Goal: Find specific page/section: Find specific page/section

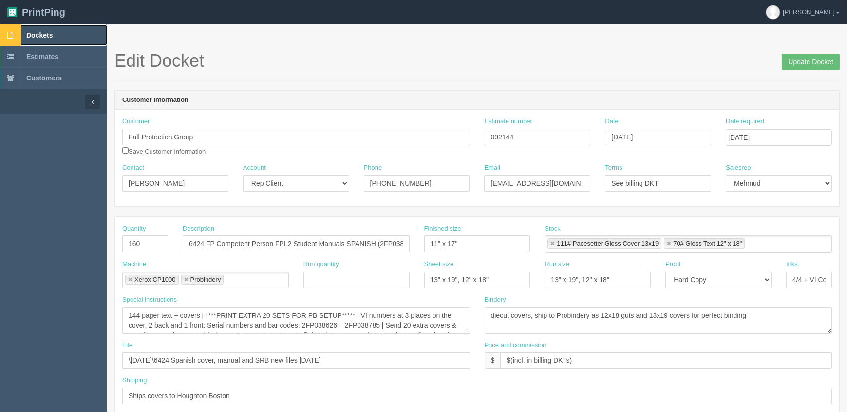
click at [50, 34] on span "Dockets" at bounding box center [39, 35] width 26 height 8
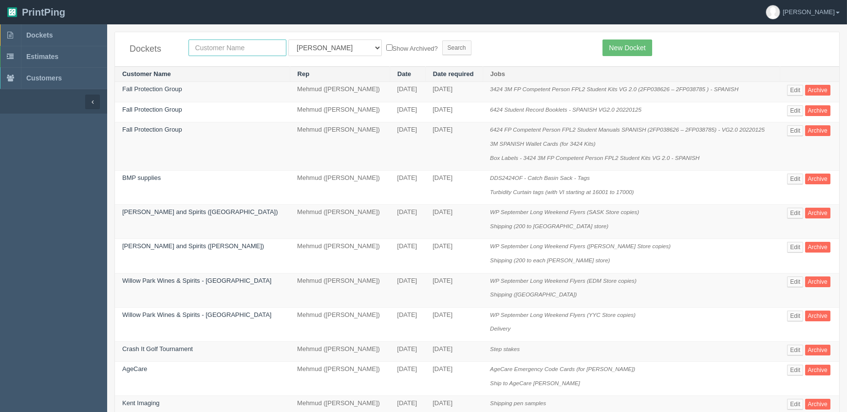
click at [205, 49] on input "text" at bounding box center [238, 47] width 98 height 17
type input "operation eye"
click at [442, 40] on input "Search" at bounding box center [456, 47] width 29 height 15
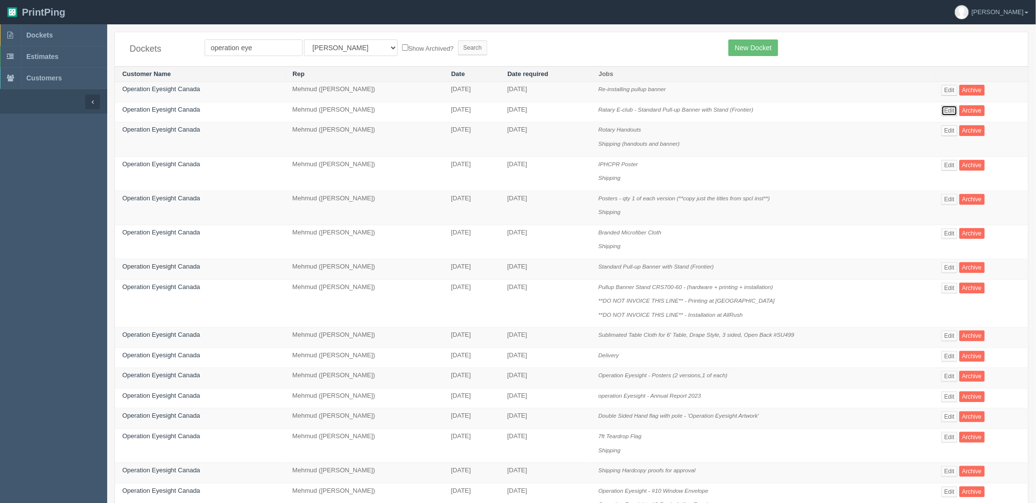
click at [847, 108] on link "Edit" at bounding box center [949, 110] width 16 height 11
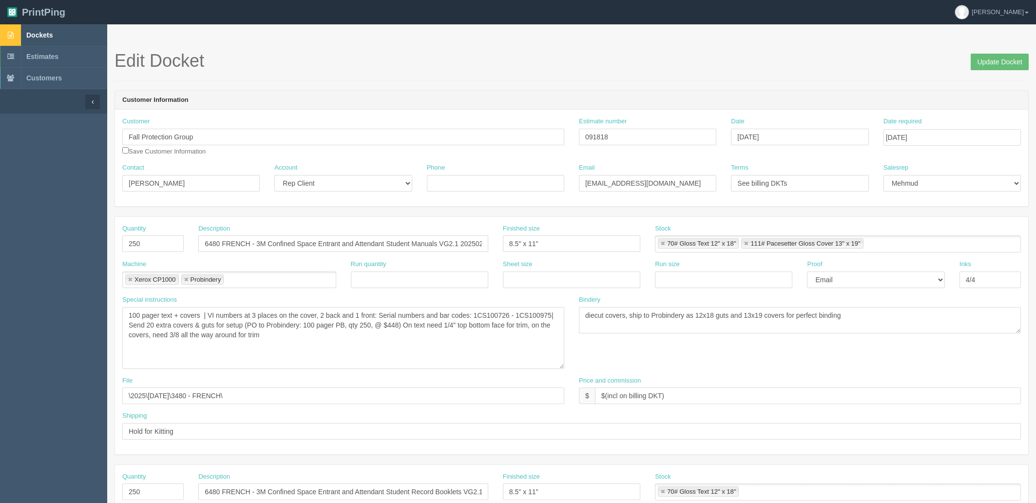
scroll to position [378, 0]
